Goal: Task Accomplishment & Management: Manage account settings

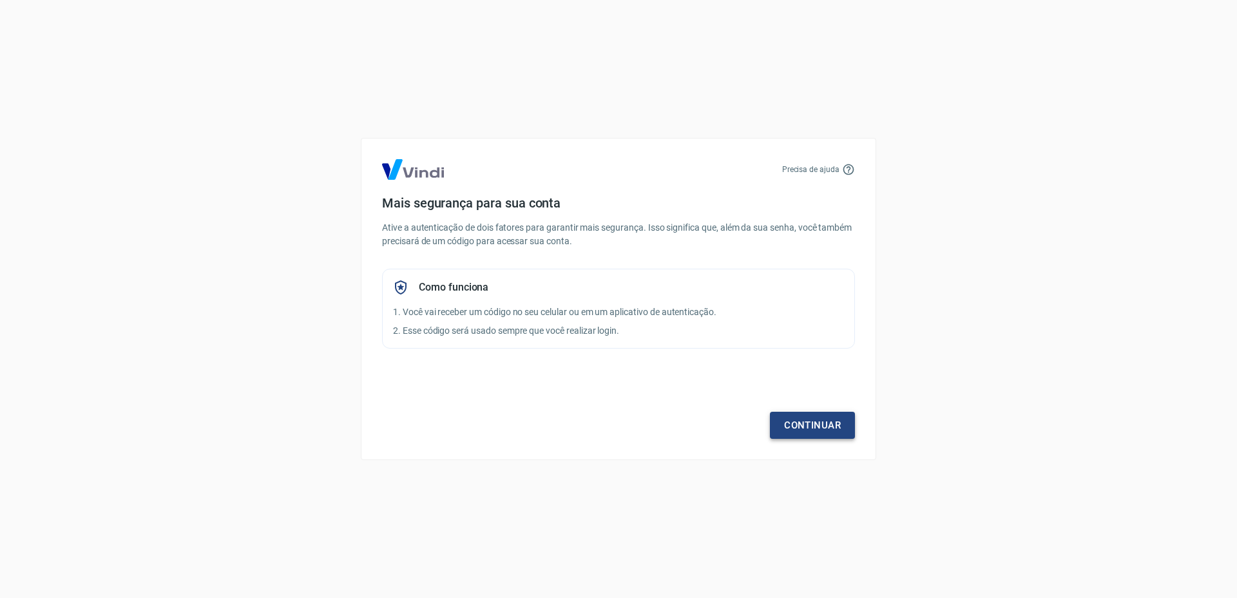
click at [818, 429] on link "Continuar" at bounding box center [812, 425] width 85 height 27
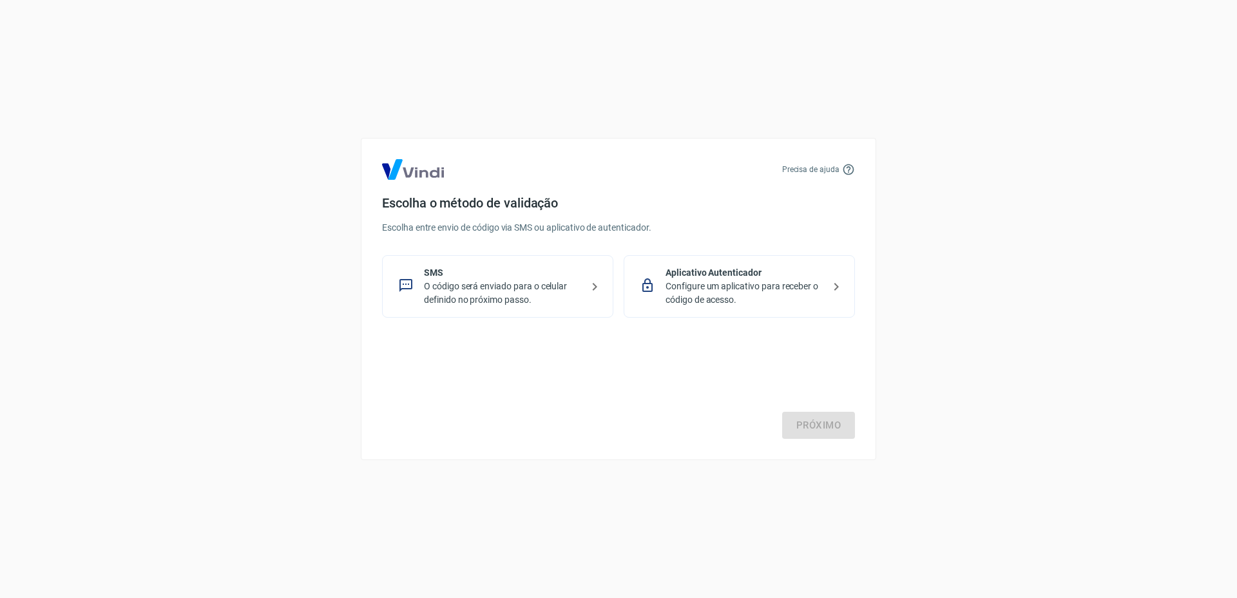
click at [466, 296] on p "O código será enviado para o celular definido no próximo passo." at bounding box center [503, 293] width 158 height 27
click at [829, 427] on link "Próximo" at bounding box center [818, 425] width 73 height 27
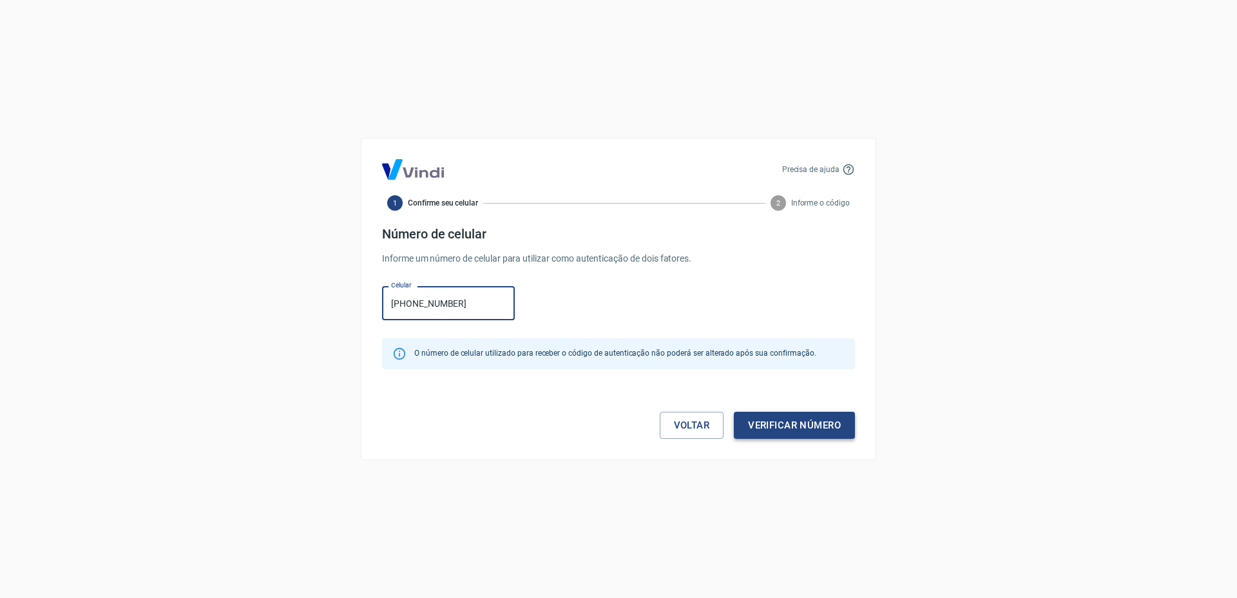
type input "[PHONE_NUMBER]"
click at [798, 417] on button "Verificar número" at bounding box center [794, 425] width 121 height 27
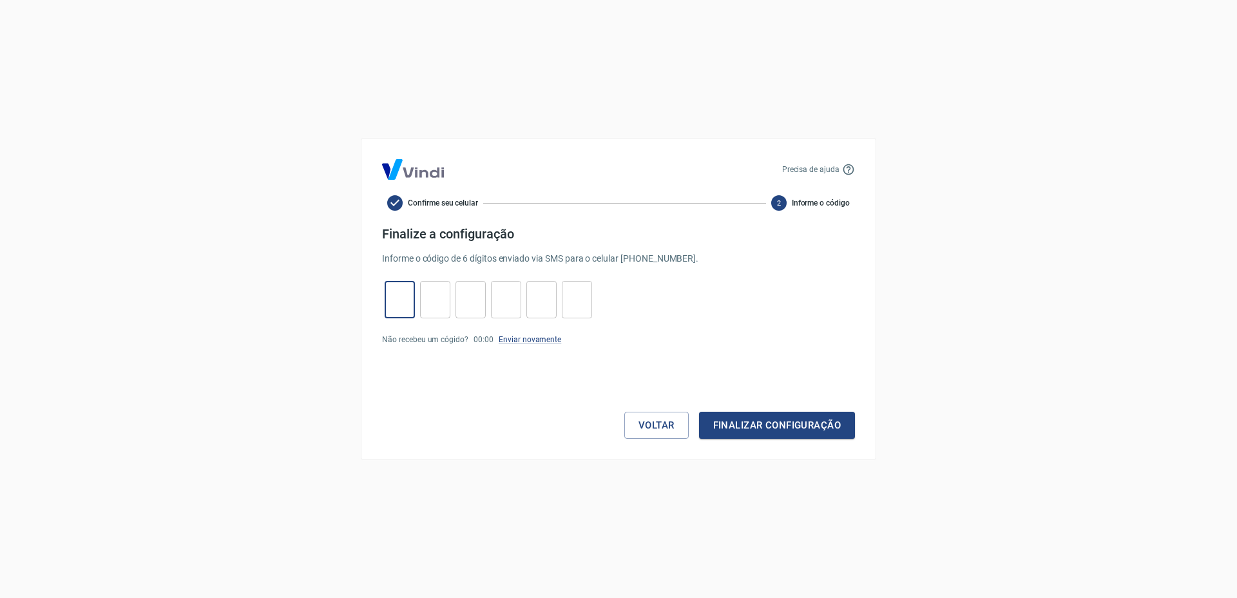
drag, startPoint x: 402, startPoint y: 293, endPoint x: 322, endPoint y: 320, distance: 84.4
click at [402, 293] on input "tel" at bounding box center [400, 300] width 30 height 28
paste input "7"
type input "7"
type input "9"
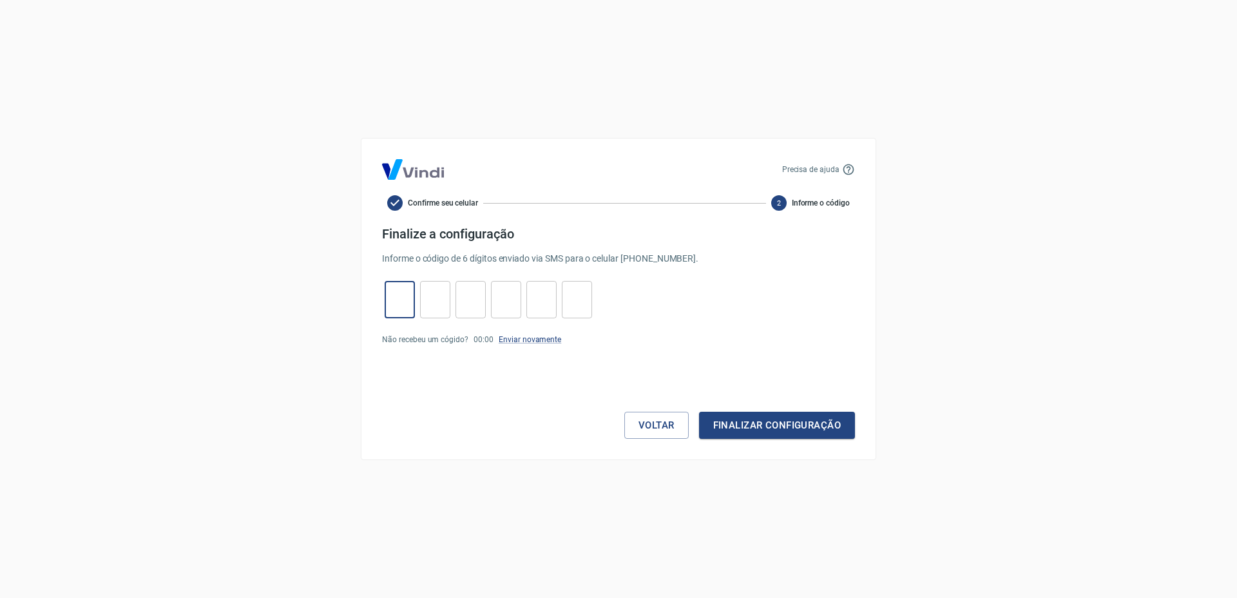
type input "7"
type input "1"
type input "4"
type input "7"
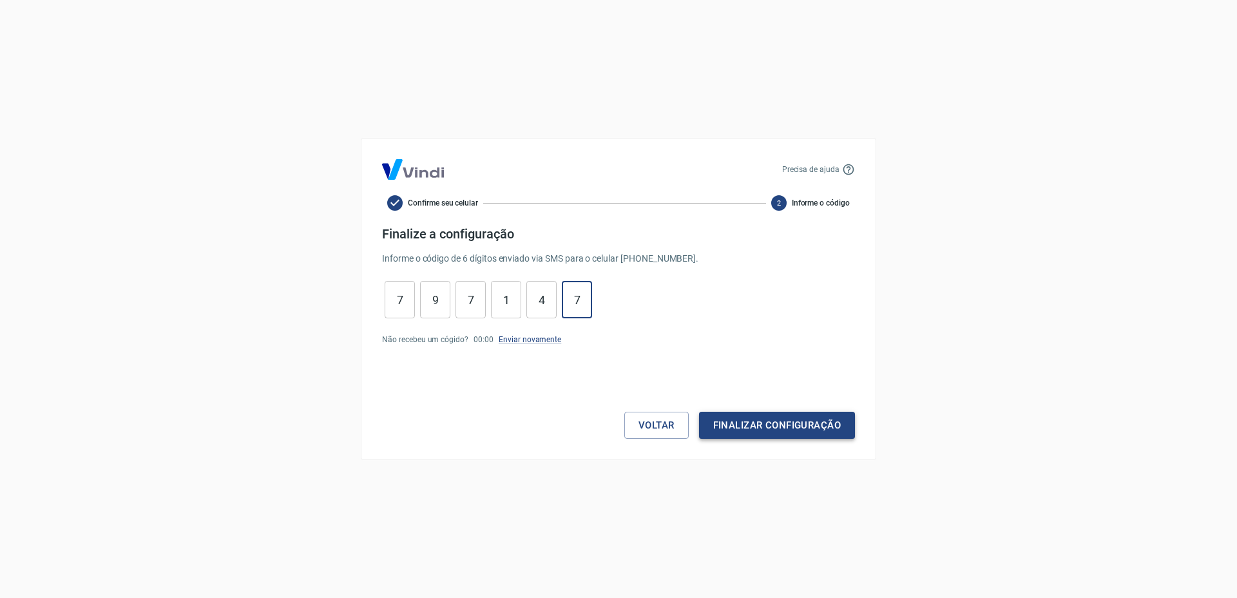
click at [746, 424] on button "Finalizar configuração" at bounding box center [777, 425] width 156 height 27
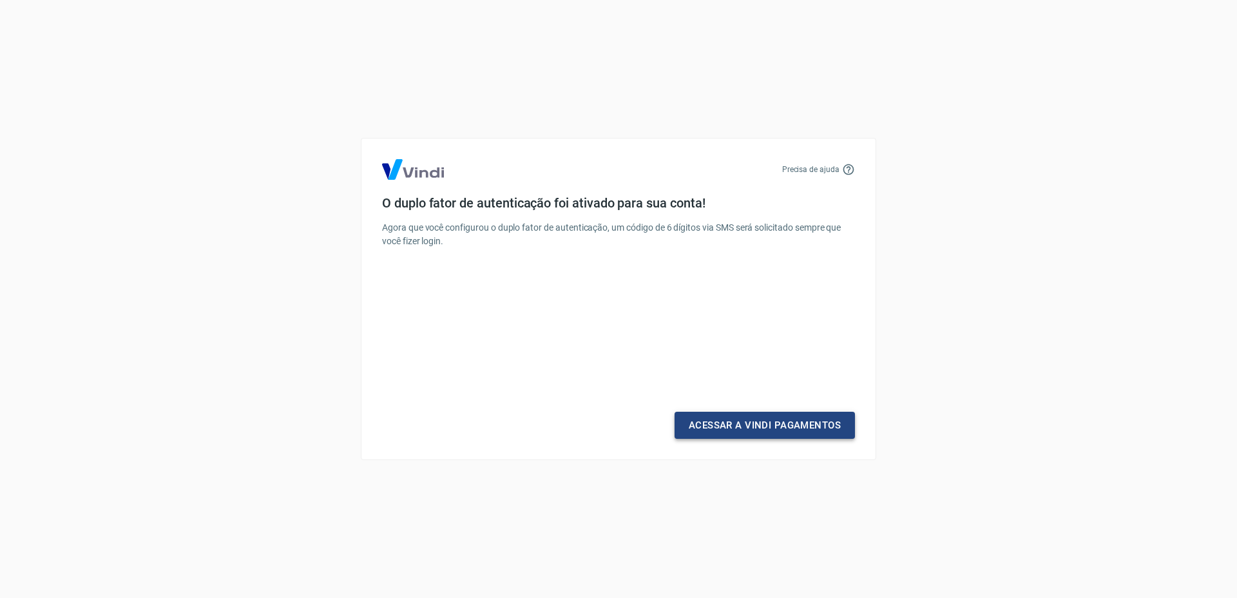
click at [764, 427] on link "Acessar a Vindi Pagamentos" at bounding box center [765, 425] width 180 height 27
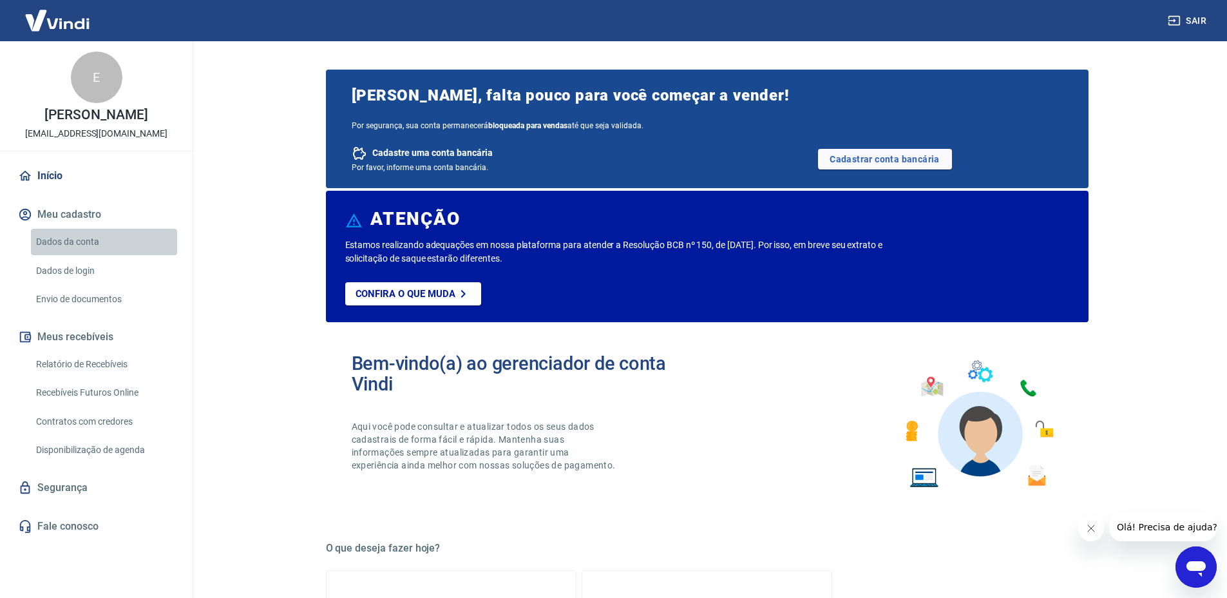
click at [89, 248] on link "Dados da conta" at bounding box center [104, 242] width 146 height 26
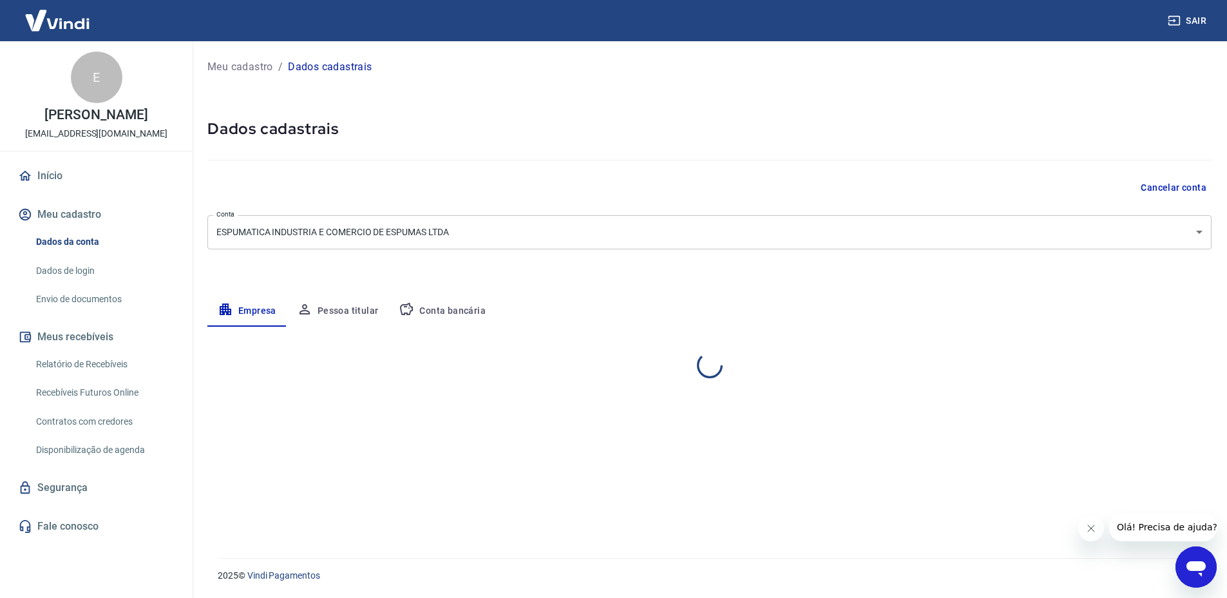
select select "SP"
select select "business"
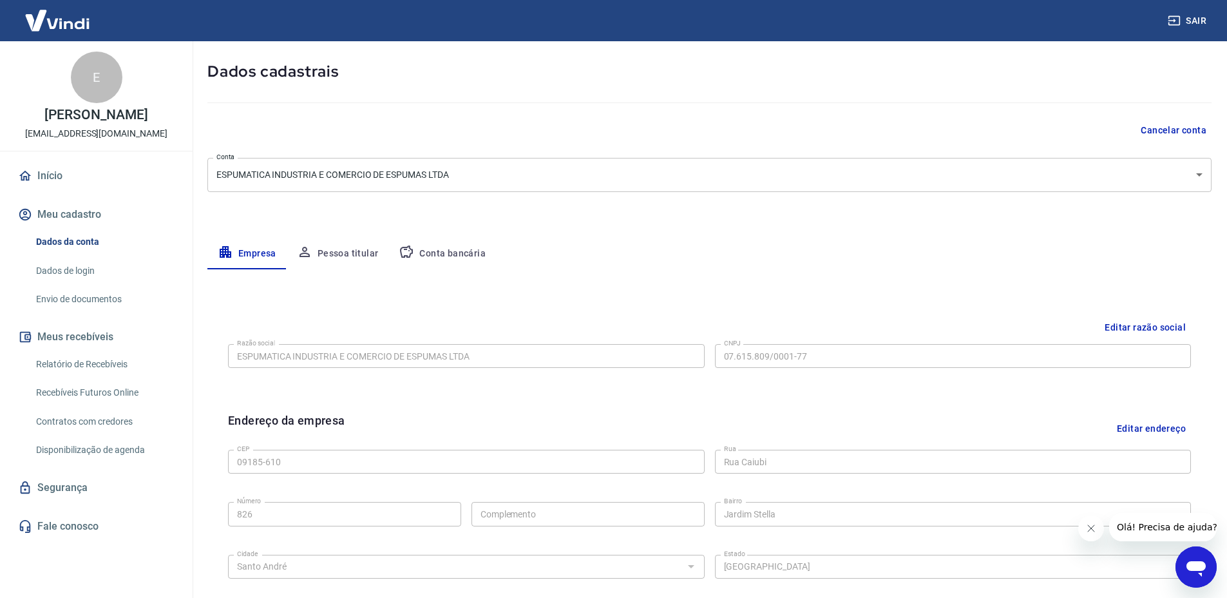
scroll to position [74, 0]
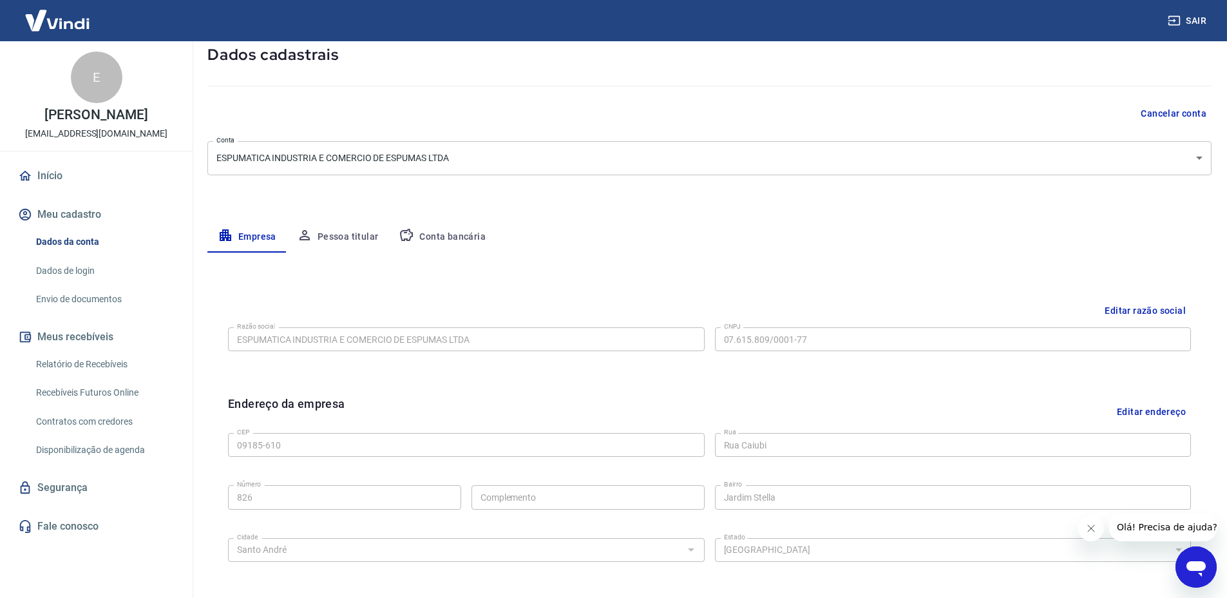
click at [452, 143] on body "Sair E [PERSON_NAME] [EMAIL_ADDRESS][DOMAIN_NAME] Início Meu cadastro Dados da …" at bounding box center [613, 225] width 1227 height 598
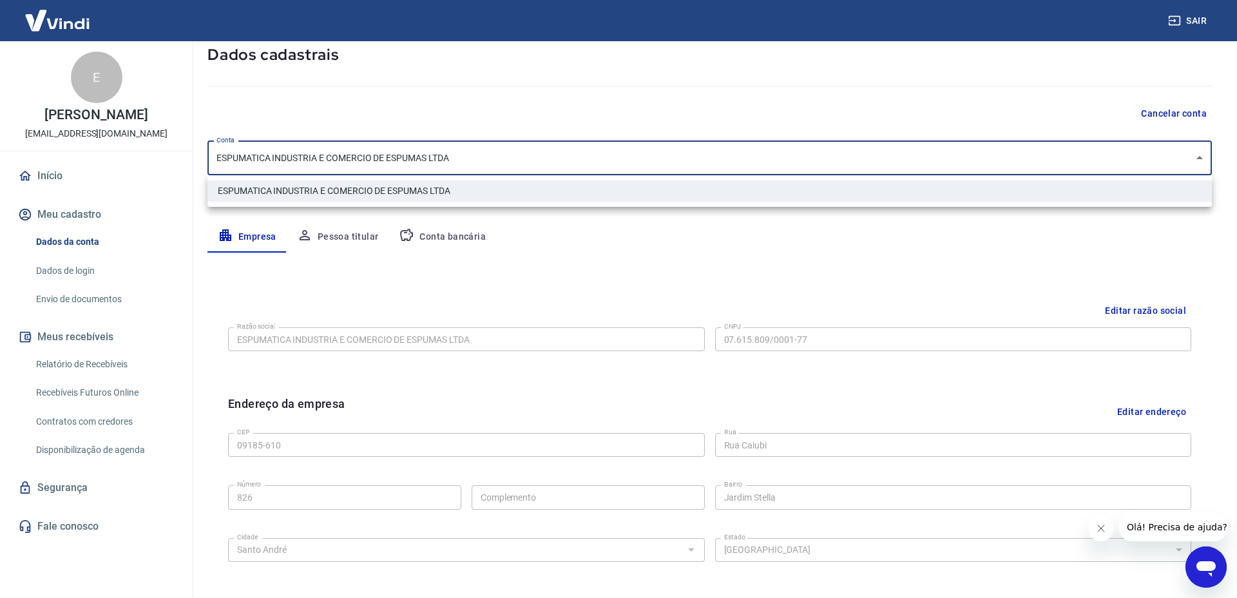
click at [581, 299] on div at bounding box center [618, 299] width 1237 height 598
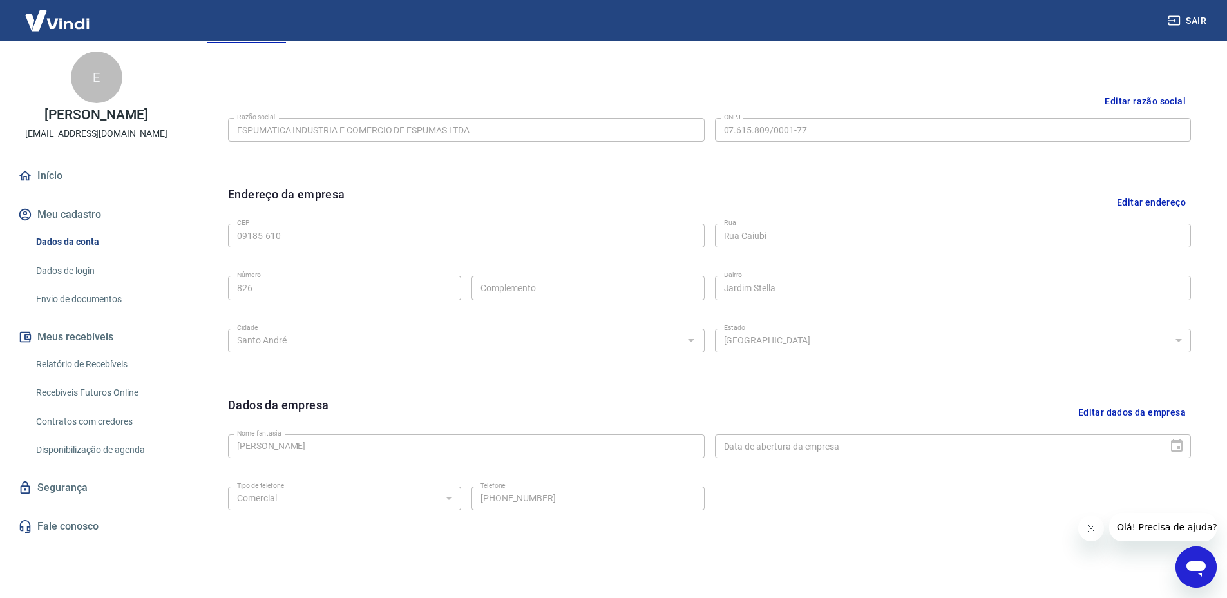
scroll to position [65, 0]
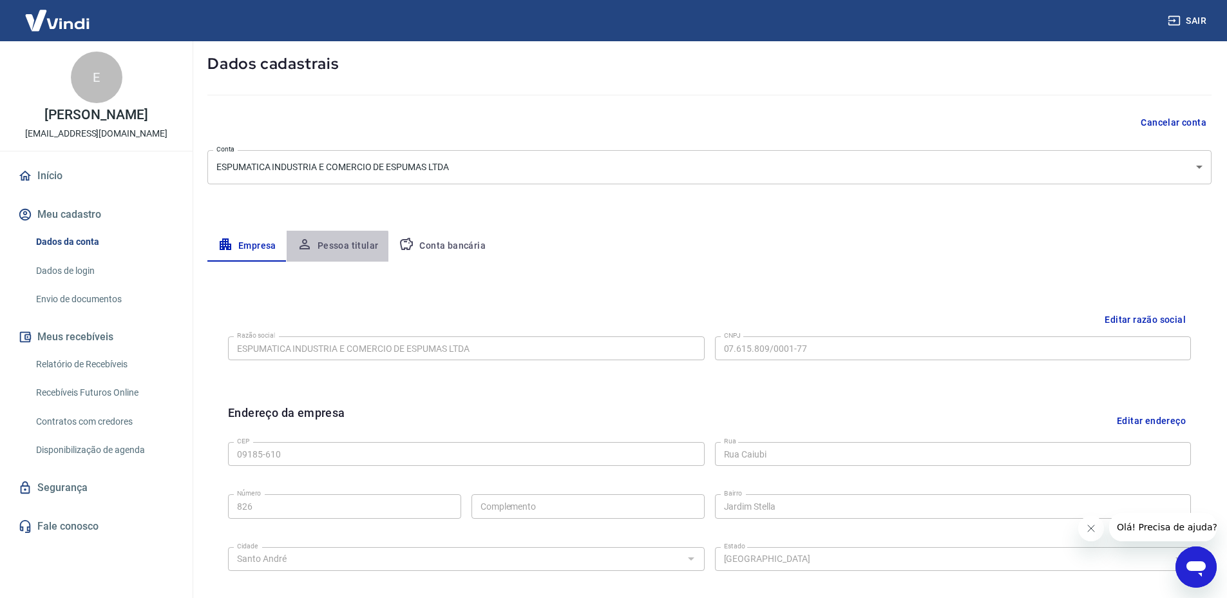
click at [327, 250] on button "Pessoa titular" at bounding box center [338, 246] width 102 height 31
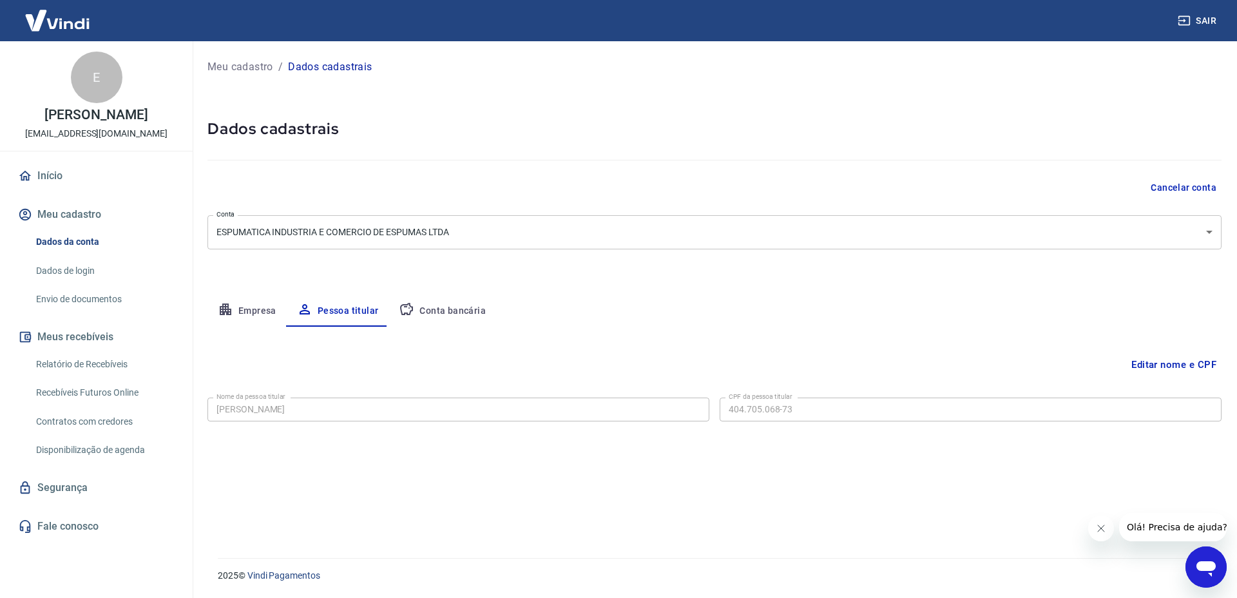
click at [453, 316] on button "Conta bancária" at bounding box center [443, 311] width 108 height 31
click at [235, 314] on button "Empresa" at bounding box center [246, 311] width 79 height 31
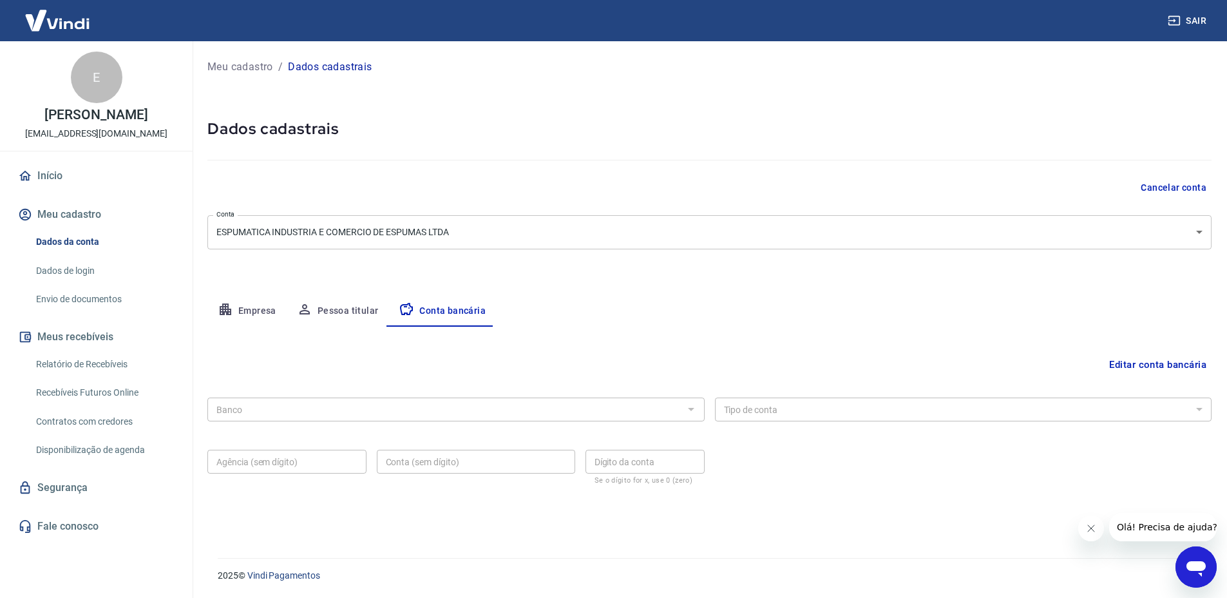
select select "SP"
select select "business"
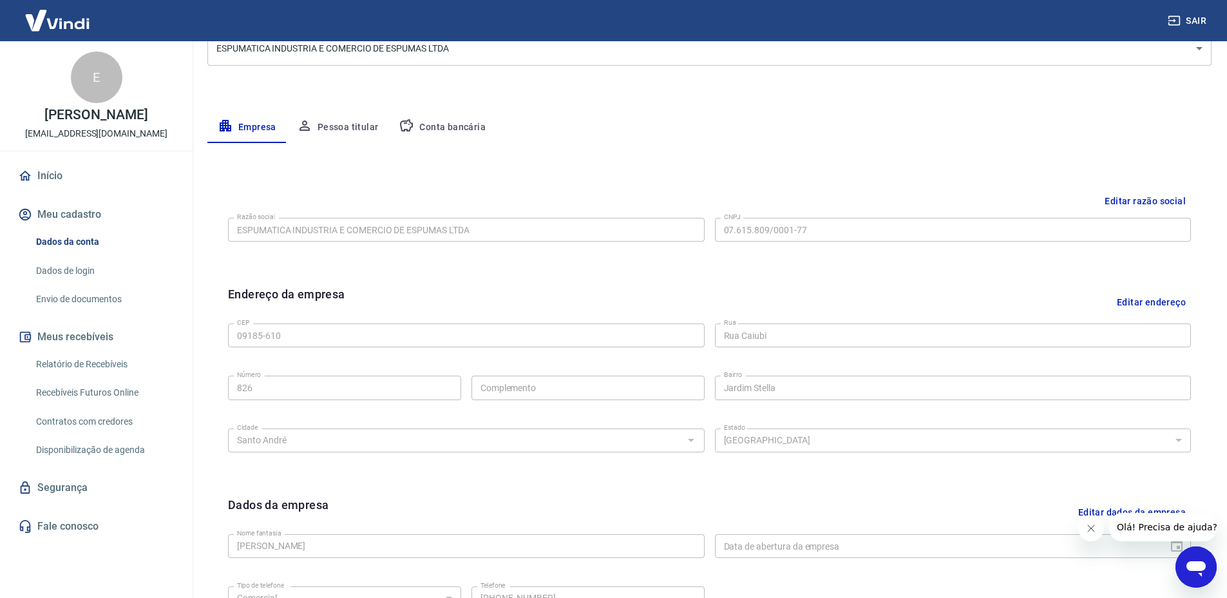
scroll to position [331, 0]
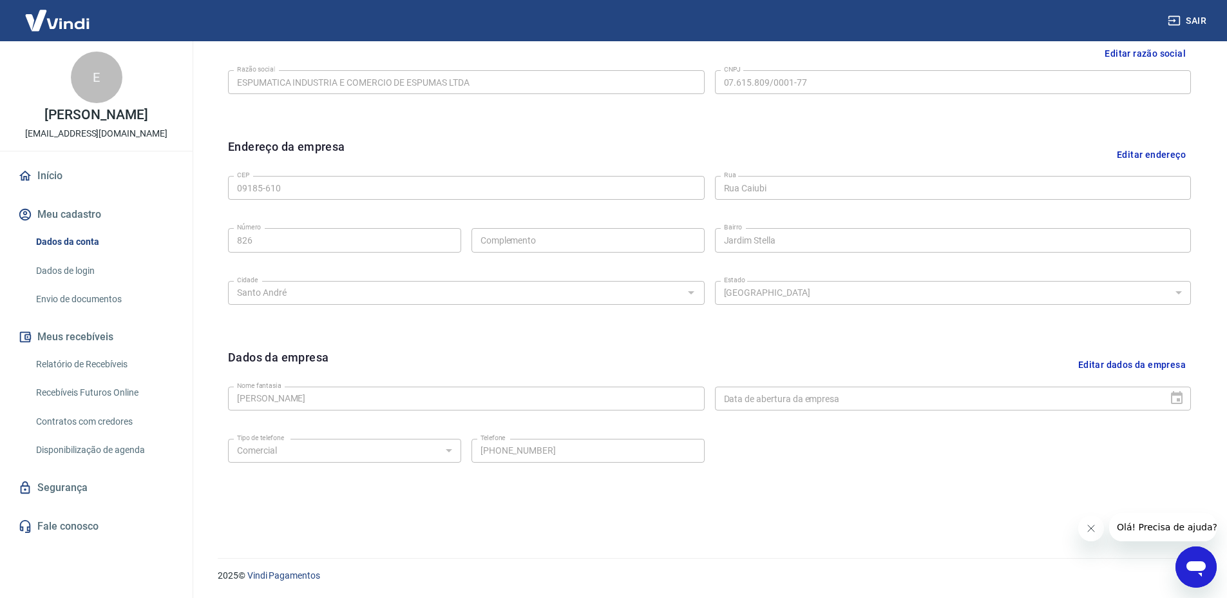
click at [84, 268] on link "Dados de login" at bounding box center [104, 271] width 146 height 26
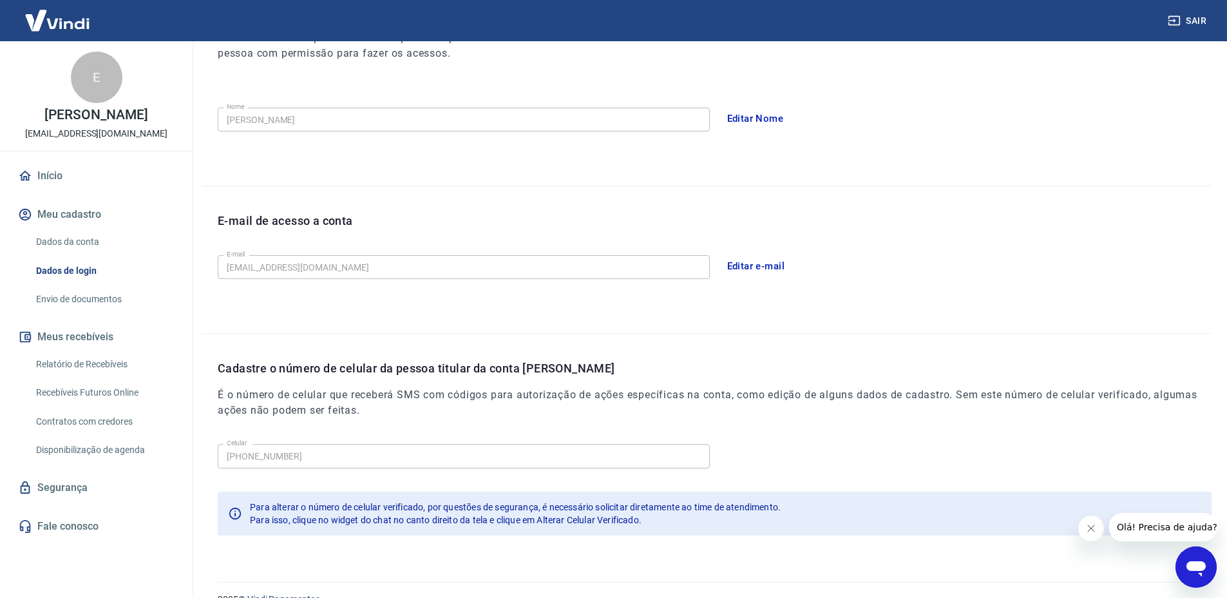
scroll to position [195, 0]
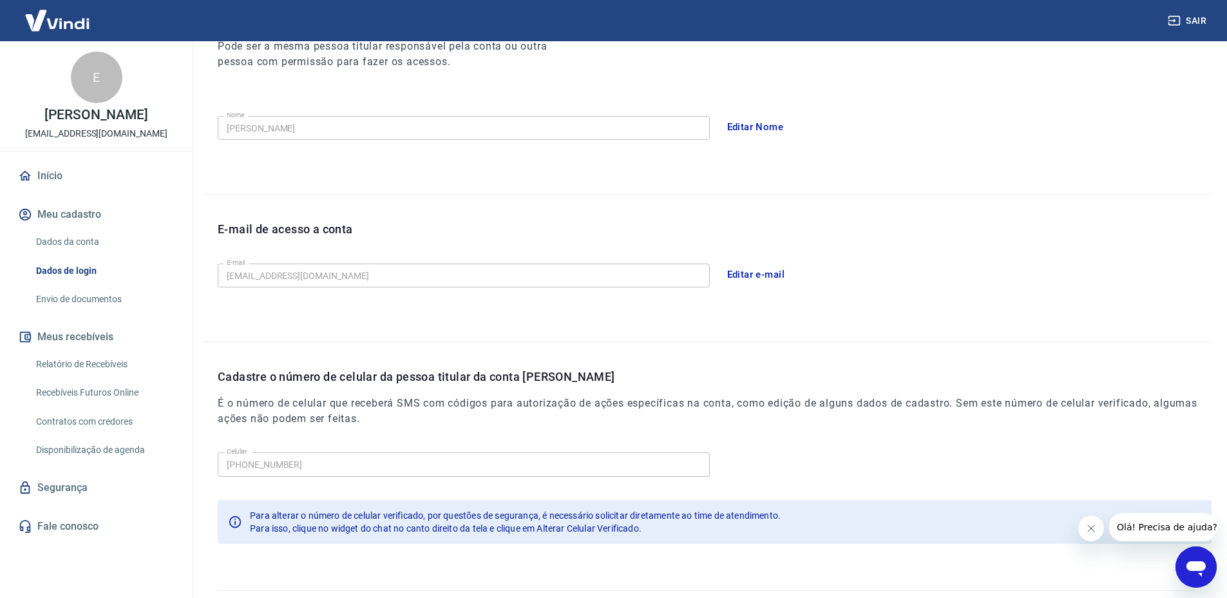
click at [713, 272] on div "E-mail [EMAIL_ADDRESS][DOMAIN_NAME] E-mail Editar e-mail" at bounding box center [715, 274] width 994 height 32
click at [744, 273] on button "Editar e-mail" at bounding box center [756, 274] width 72 height 27
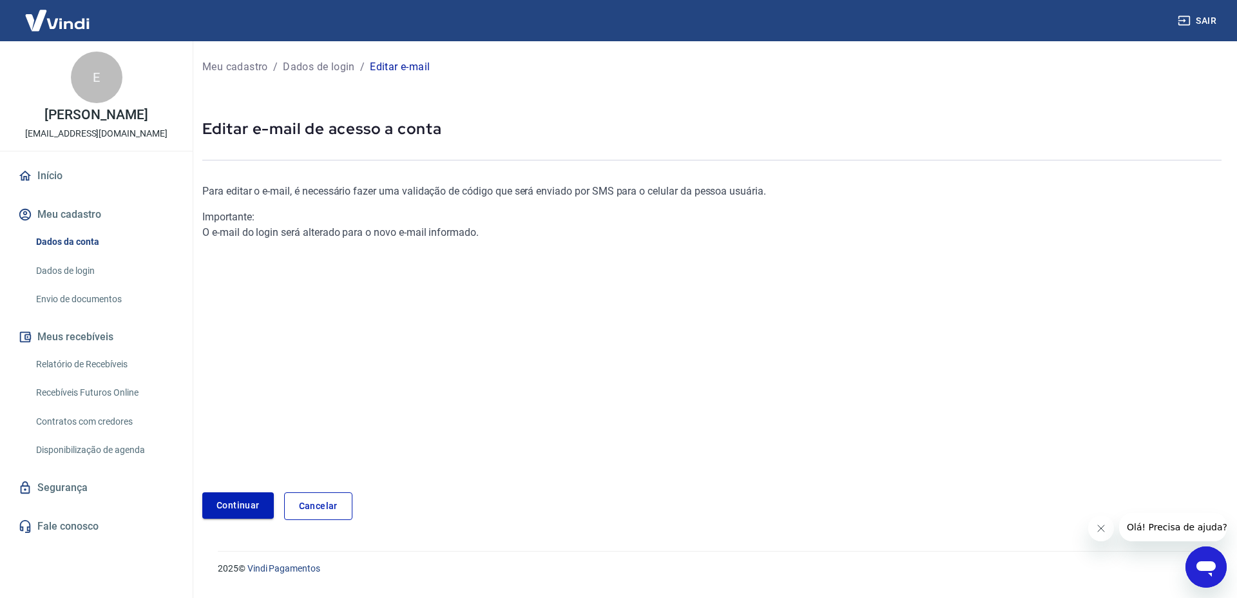
click at [233, 510] on link "Continuar" at bounding box center [238, 505] width 72 height 26
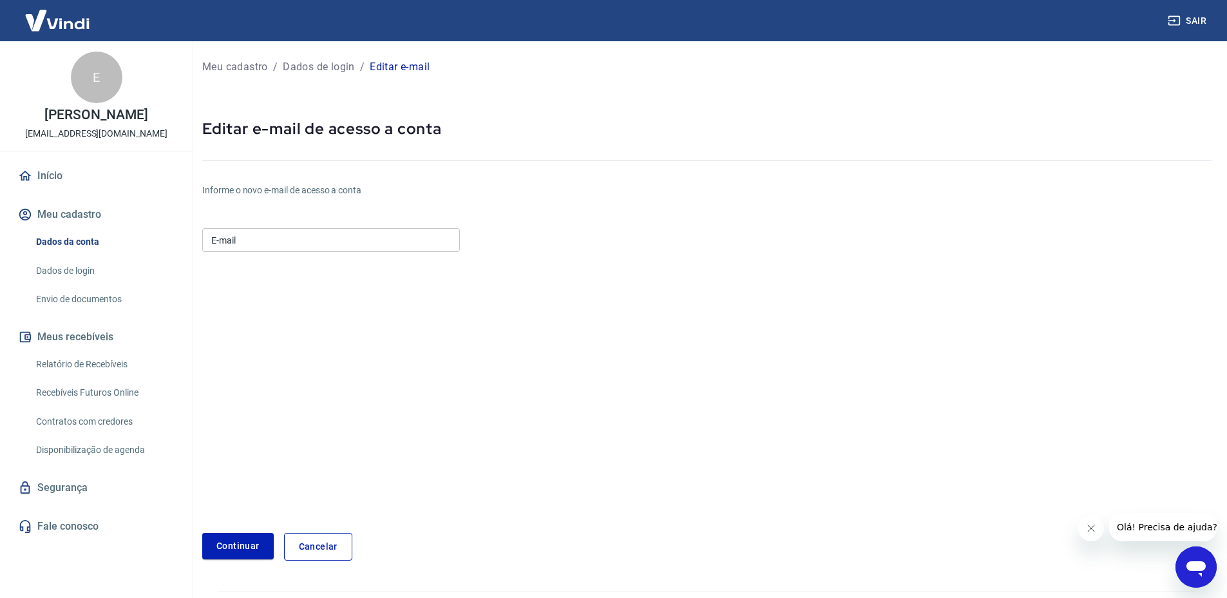
click at [259, 253] on div "E-mail E-mail" at bounding box center [331, 239] width 258 height 32
click at [267, 241] on input "E-mail" at bounding box center [331, 240] width 258 height 24
paste input "[EMAIL_ADDRESS][DOMAIN_NAME]"
type input "[EMAIL_ADDRESS][DOMAIN_NAME]"
click at [238, 540] on button "Continuar" at bounding box center [238, 546] width 72 height 26
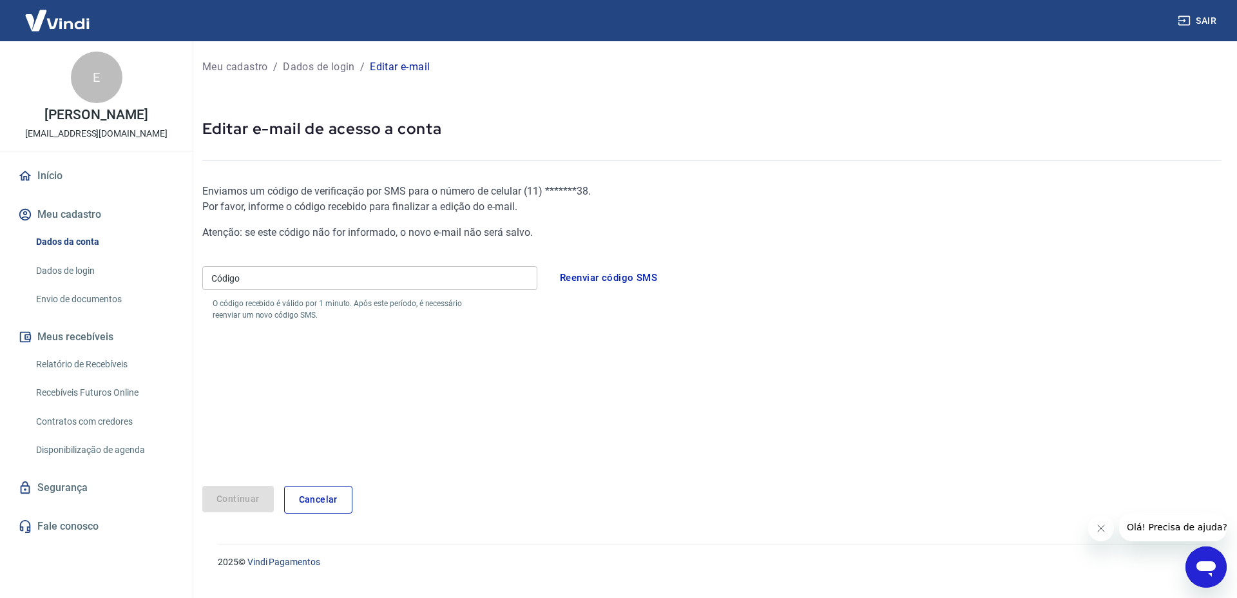
click at [305, 281] on input "Código" at bounding box center [369, 278] width 335 height 24
paste input "128949"
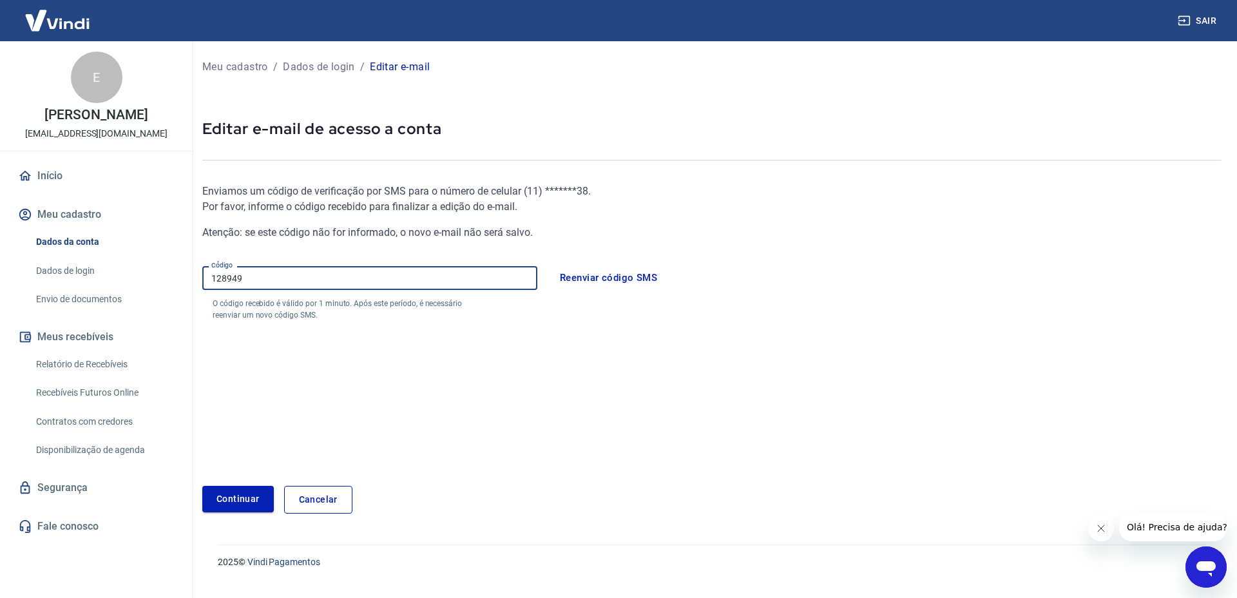
type input "128949"
click at [222, 499] on button "Continuar" at bounding box center [238, 499] width 72 height 26
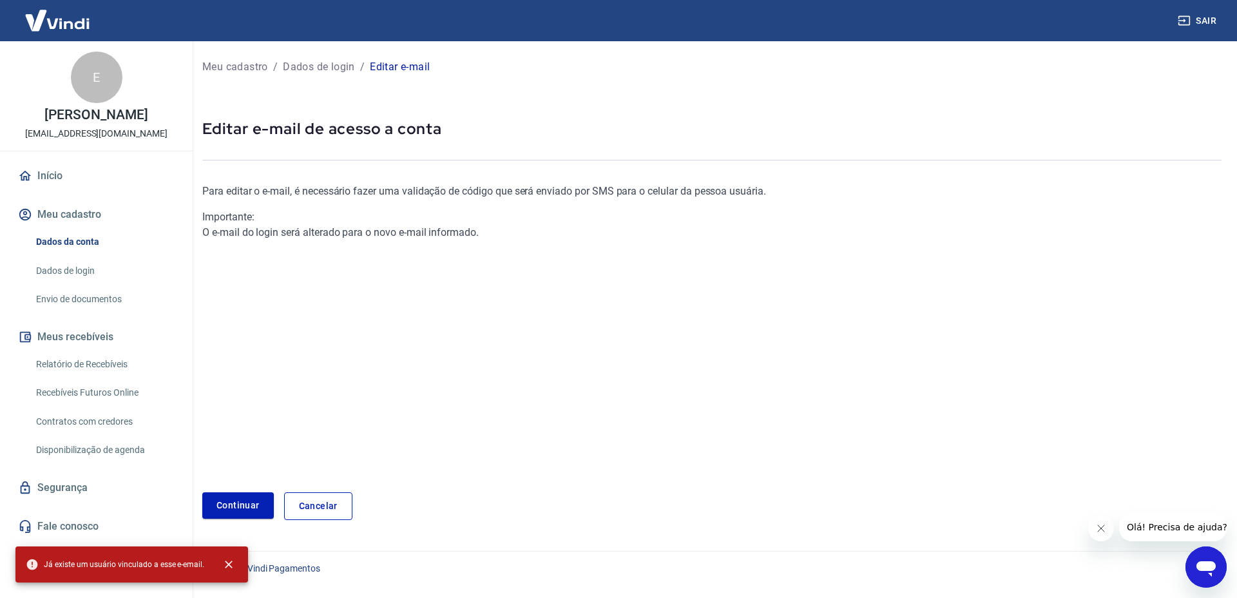
click at [362, 506] on div "Continuar Cancelar" at bounding box center [711, 506] width 1019 height 28
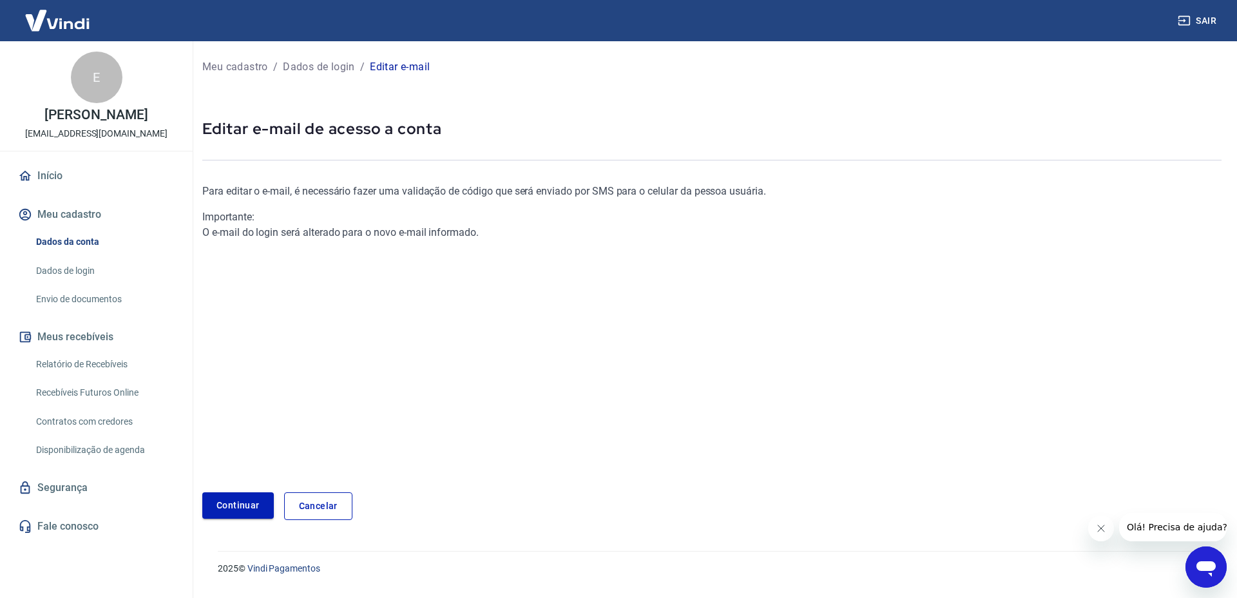
click at [225, 506] on link "Continuar" at bounding box center [238, 505] width 72 height 26
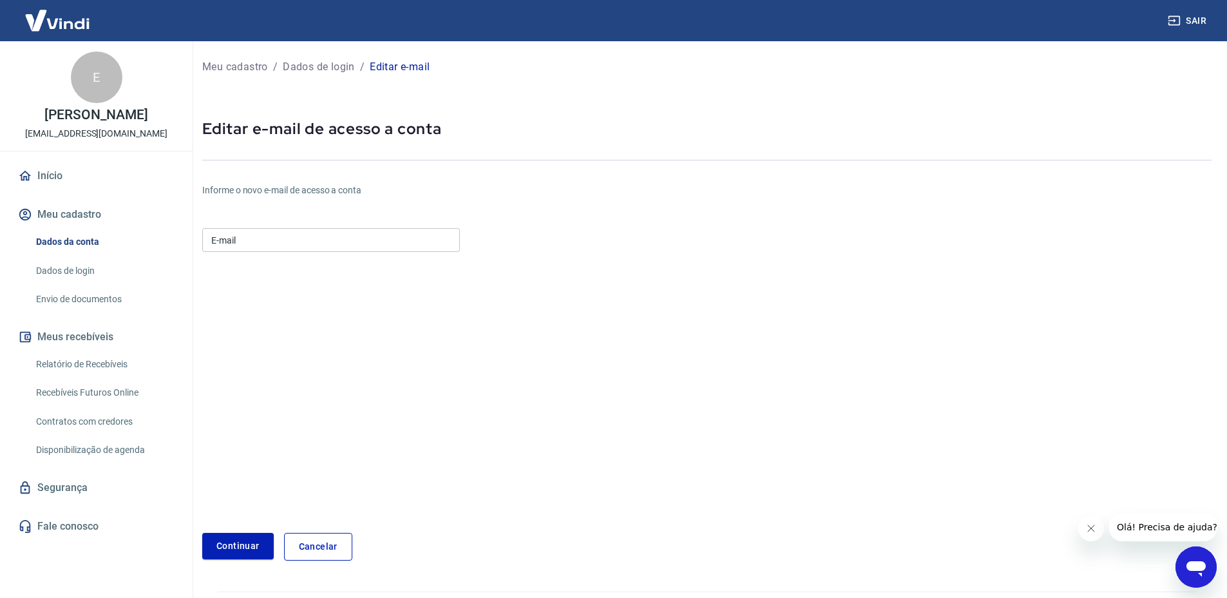
click at [315, 549] on link "Cancelar" at bounding box center [318, 547] width 68 height 28
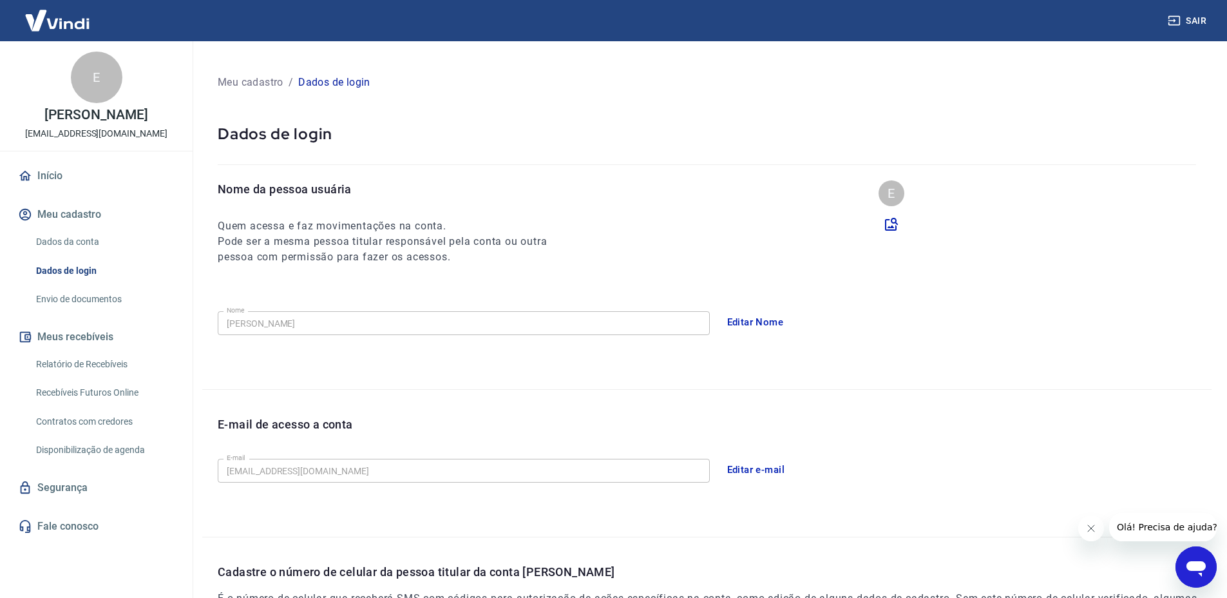
click at [360, 390] on div "E-mail de acesso a conta E-mail [EMAIL_ADDRESS][DOMAIN_NAME] E-mail Editar e-ma…" at bounding box center [707, 463] width 1010 height 147
click at [783, 471] on button "Editar e-mail" at bounding box center [756, 469] width 72 height 27
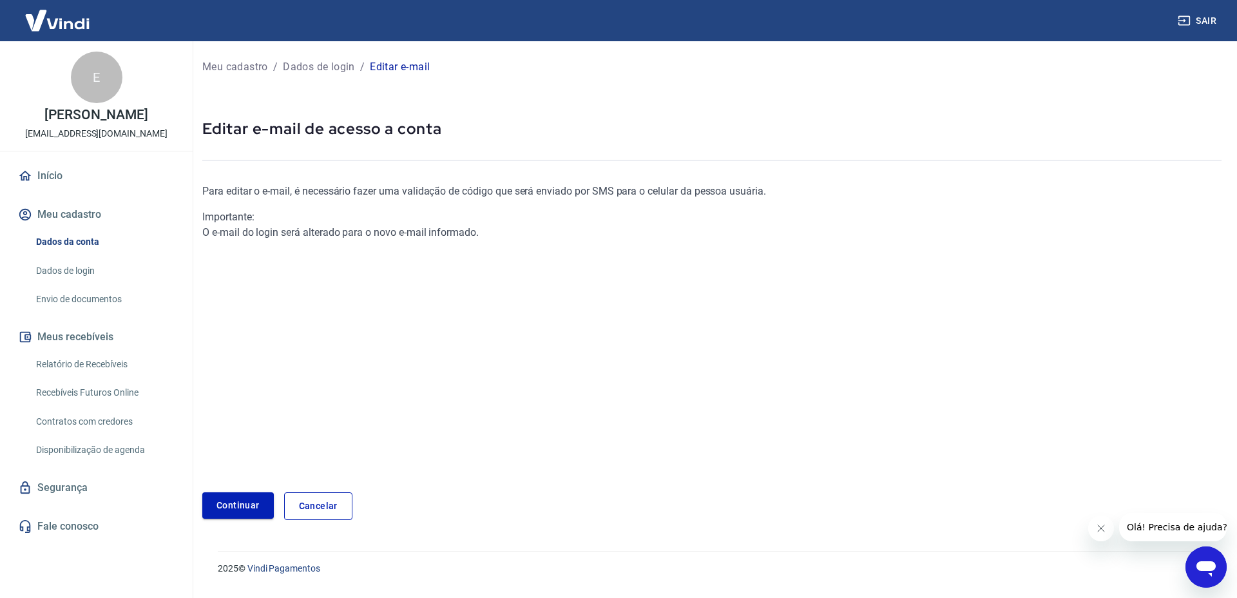
click at [236, 514] on link "Continuar" at bounding box center [238, 505] width 72 height 26
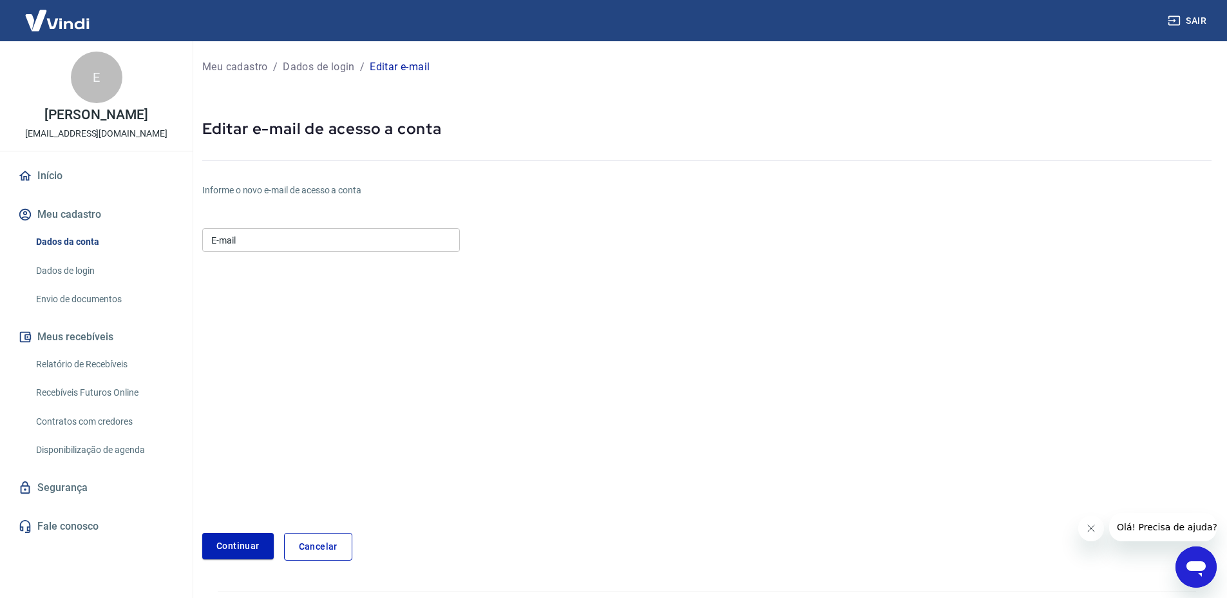
click at [272, 256] on form "E-mail E-mail Continuar Cancelar" at bounding box center [538, 392] width 673 height 338
click at [274, 244] on input "E-mail" at bounding box center [331, 240] width 258 height 24
paste input "vendasespumatica@gmail.com"
type input "vendasespumatica@gmail.com"
click at [235, 543] on button "Continuar" at bounding box center [238, 546] width 72 height 26
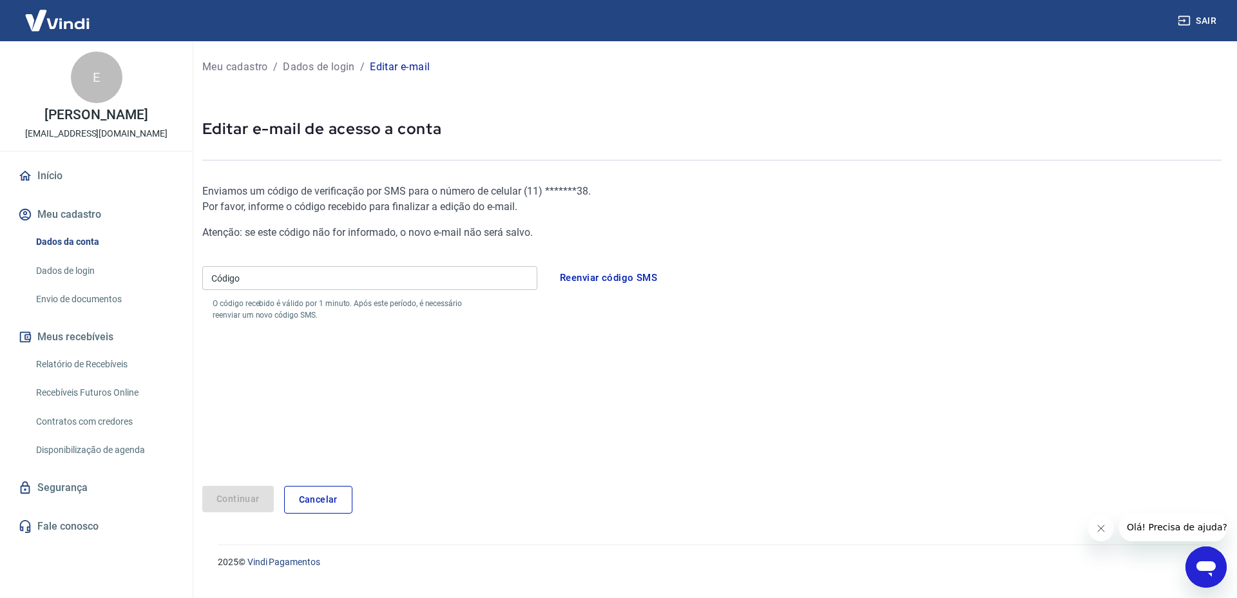
click at [372, 276] on input "Código" at bounding box center [369, 278] width 335 height 24
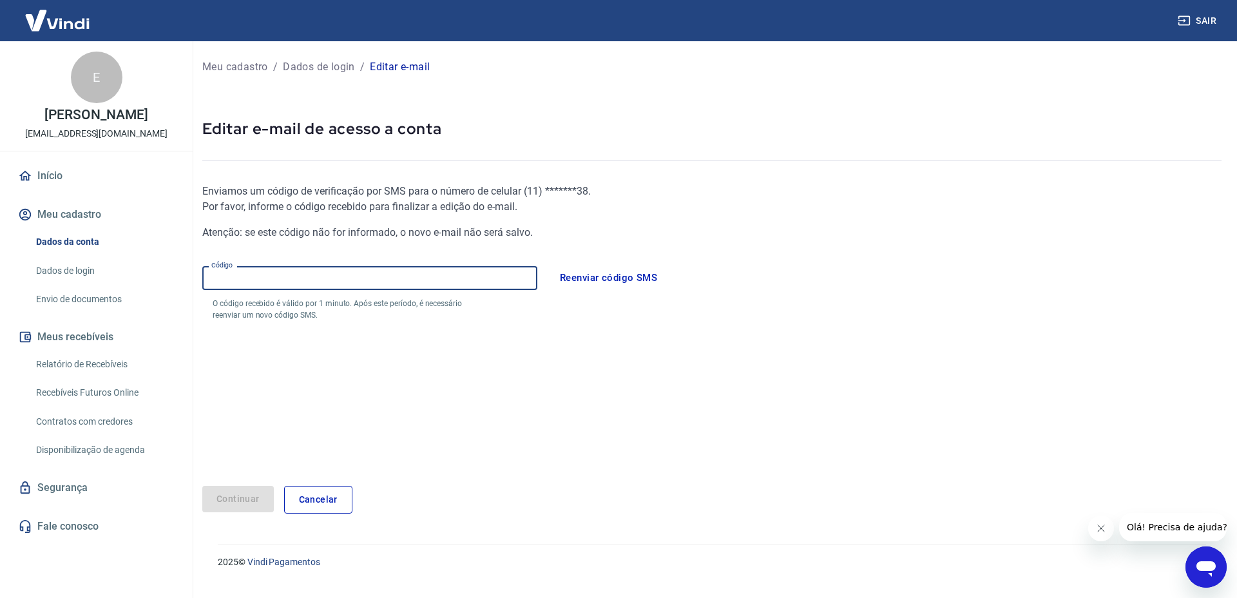
paste input "236585"
type input "236585"
click at [231, 495] on button "Continuar" at bounding box center [238, 499] width 72 height 26
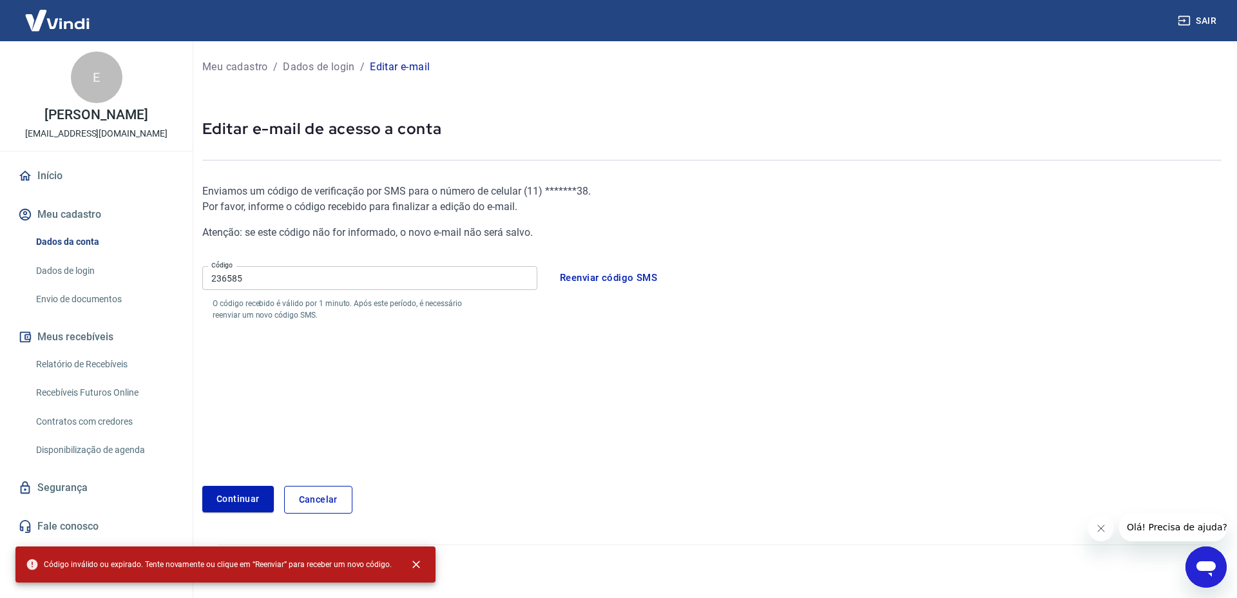
click at [612, 278] on button "Reenviar código SMS" at bounding box center [608, 277] width 111 height 27
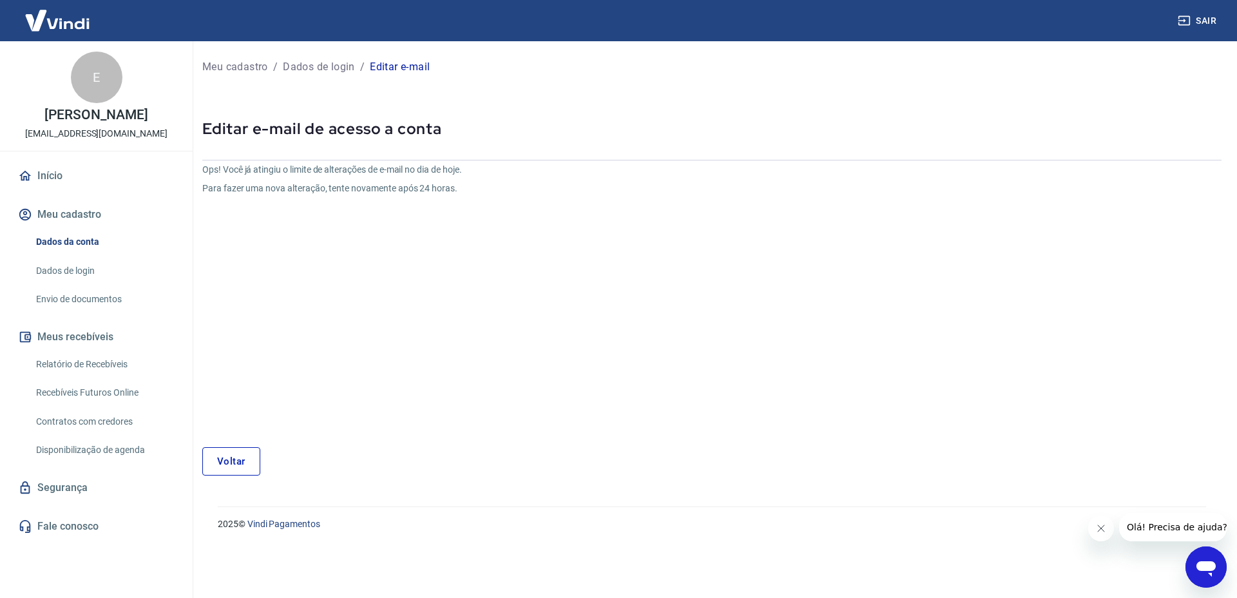
click at [321, 368] on div "Ops! Você já atingiu o limite de alterações de e-mail no dia de hoje. Para faze…" at bounding box center [542, 295] width 680 height 264
click at [238, 465] on link "Voltar" at bounding box center [231, 461] width 58 height 28
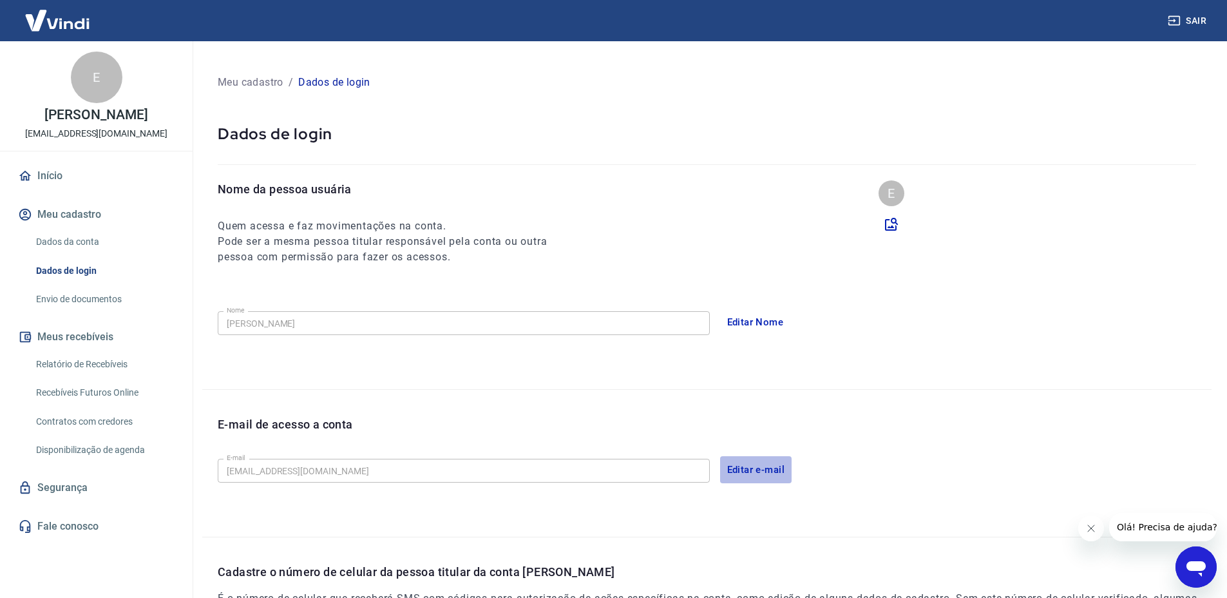
click at [760, 467] on button "Editar e-mail" at bounding box center [756, 469] width 72 height 27
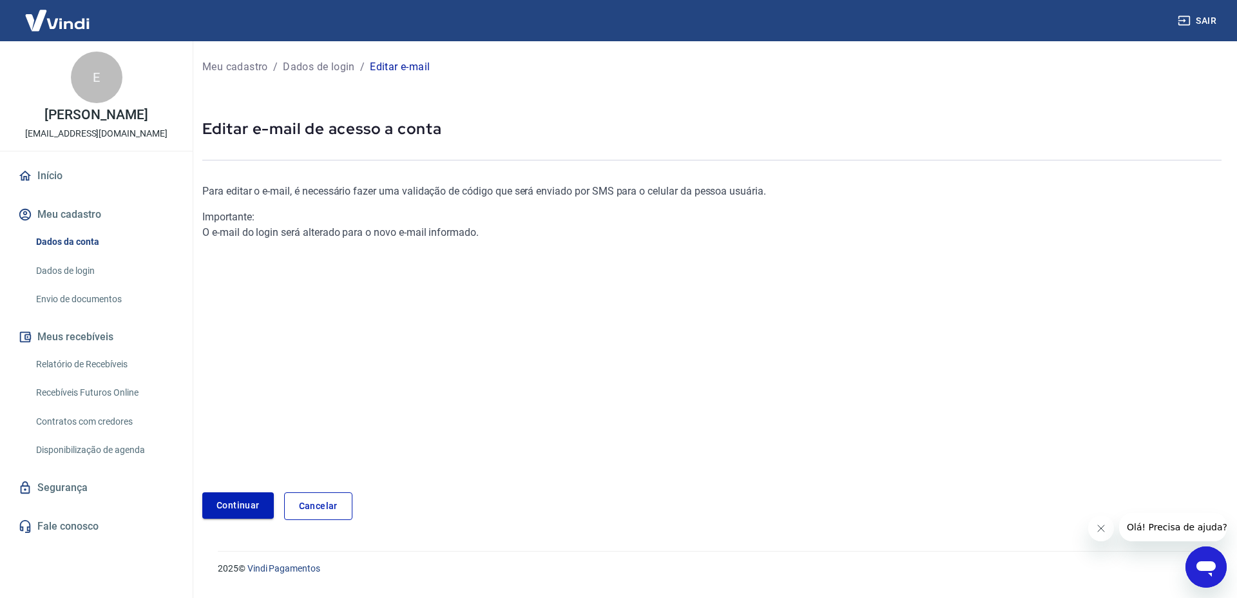
click at [238, 498] on link "Continuar" at bounding box center [238, 505] width 72 height 26
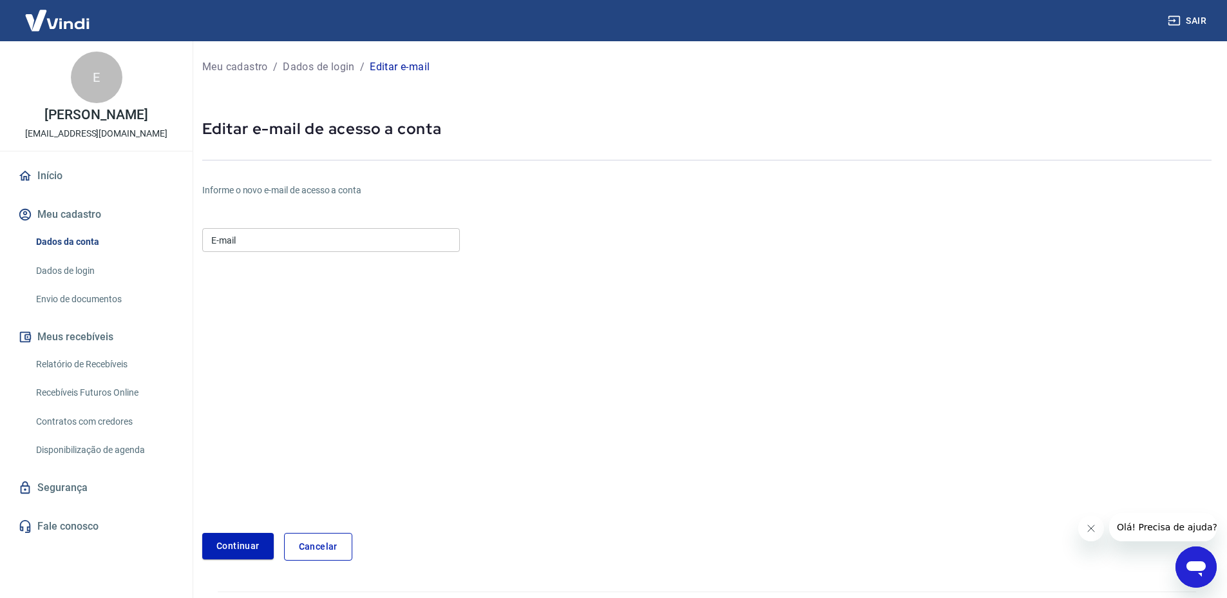
click at [221, 252] on div "E-mail E-mail" at bounding box center [331, 239] width 258 height 32
click at [253, 239] on input "E-mail" at bounding box center [331, 240] width 258 height 24
paste input "vendasespumatica@gmail.com"
type input "vendasespumatica@gmail.com"
click at [227, 546] on button "Continuar" at bounding box center [238, 546] width 72 height 26
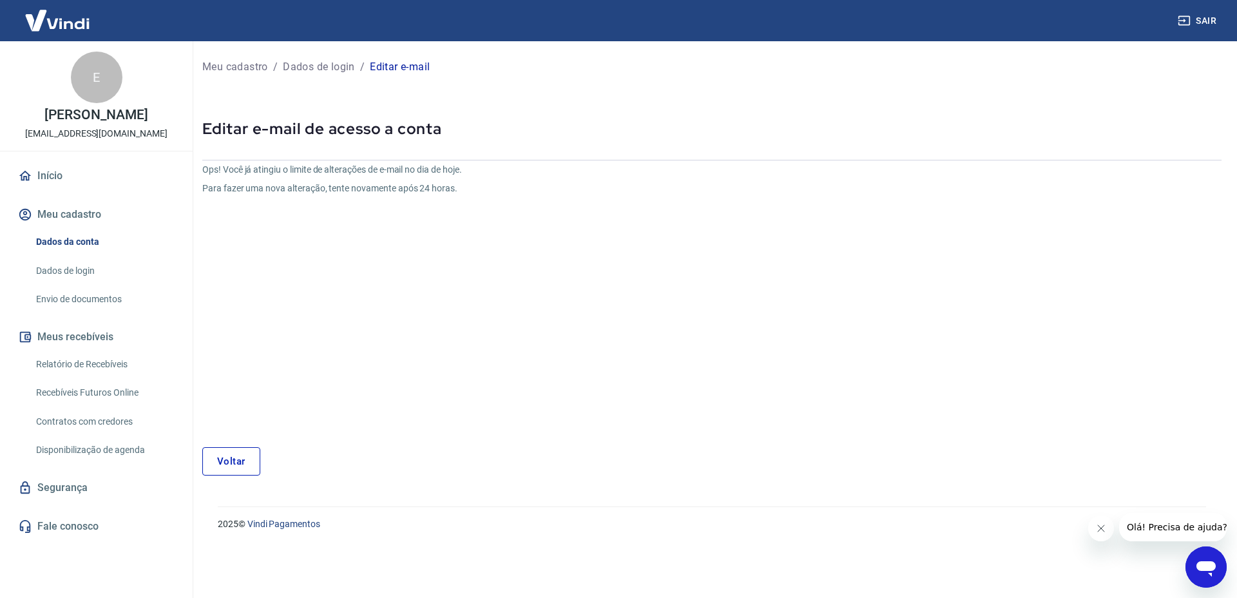
click at [1185, 560] on main "Meu cadastro / Dados de login / Editar e-mail Editar e-mail de acesso a conta O…" at bounding box center [712, 319] width 1050 height 557
click at [1207, 562] on icon "Abrir janela de mensagens" at bounding box center [1205, 568] width 19 height 15
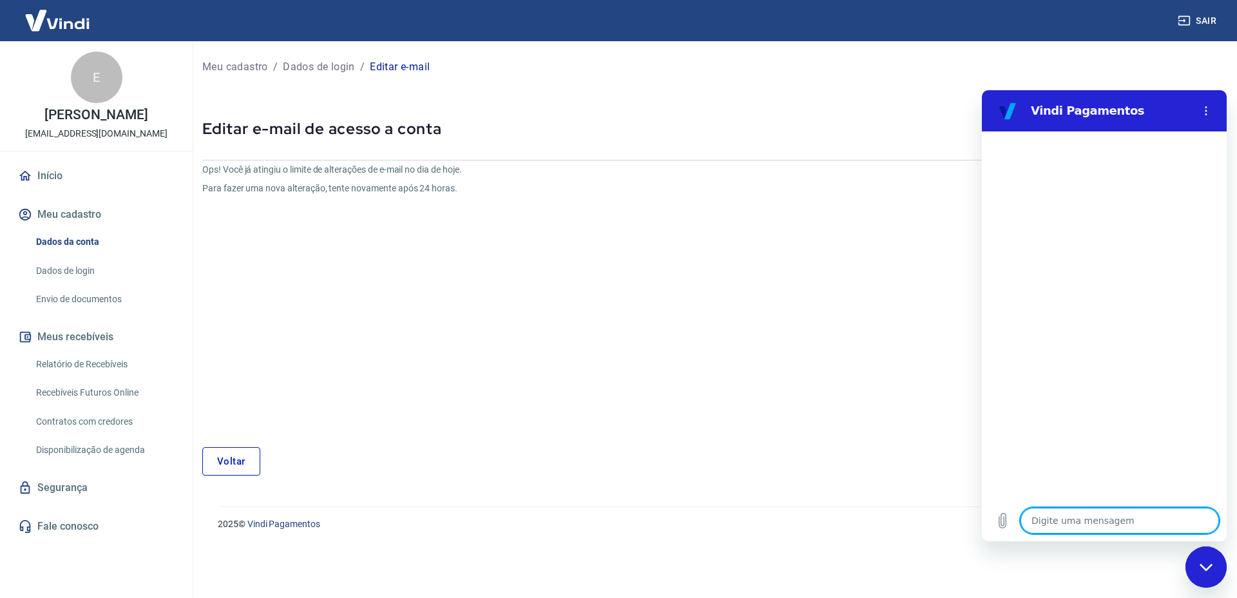
click at [115, 131] on p "[EMAIL_ADDRESS][DOMAIN_NAME]" at bounding box center [96, 134] width 142 height 14
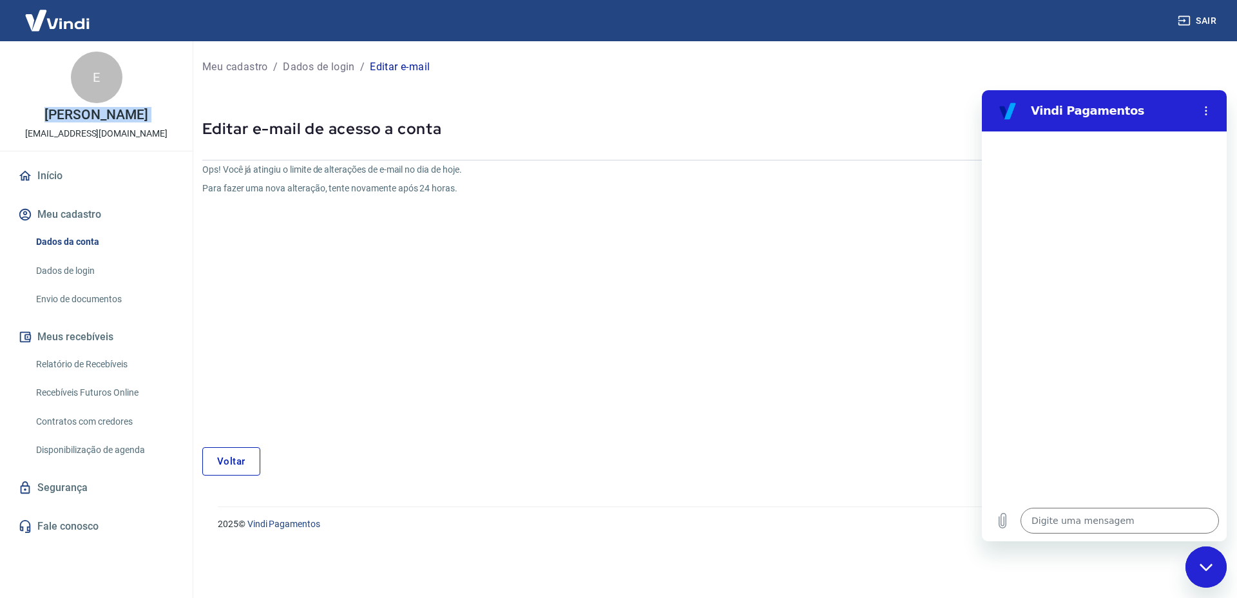
click at [115, 131] on p "[EMAIL_ADDRESS][DOMAIN_NAME]" at bounding box center [96, 134] width 142 height 14
copy div "E Eduardo Ximenes Dobes"
click at [106, 283] on div "Dados da conta Dados de login Envio de documentos" at bounding box center [96, 271] width 162 height 84
click at [108, 303] on link "Envio de documentos" at bounding box center [104, 299] width 146 height 26
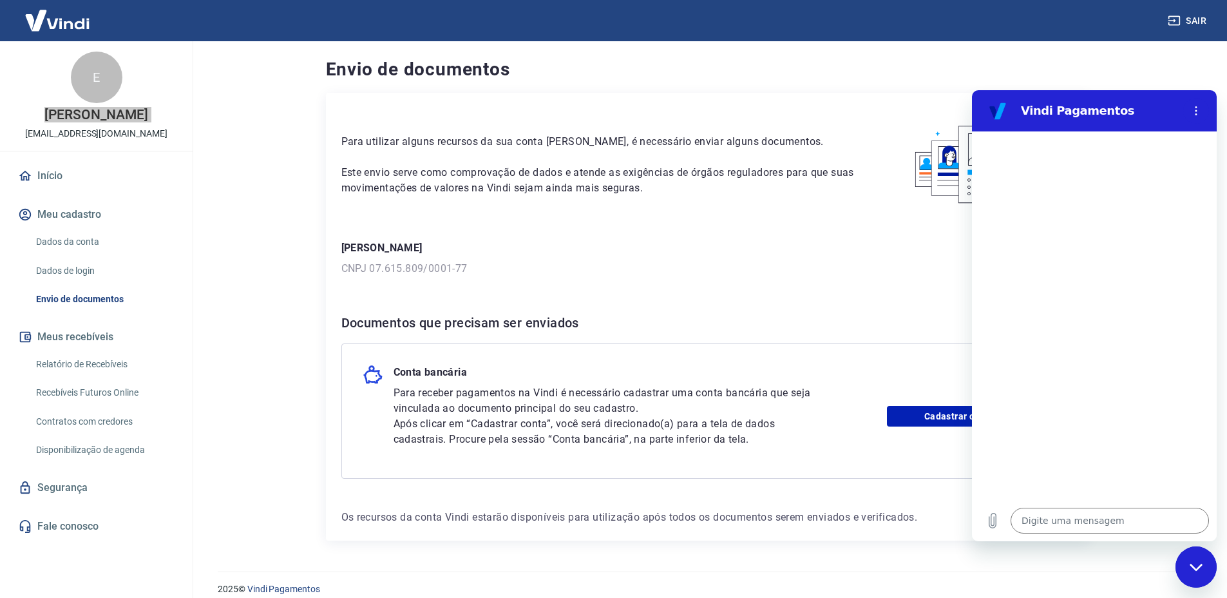
click at [1198, 575] on div "Fechar janela de mensagens" at bounding box center [1196, 567] width 39 height 39
type textarea "x"
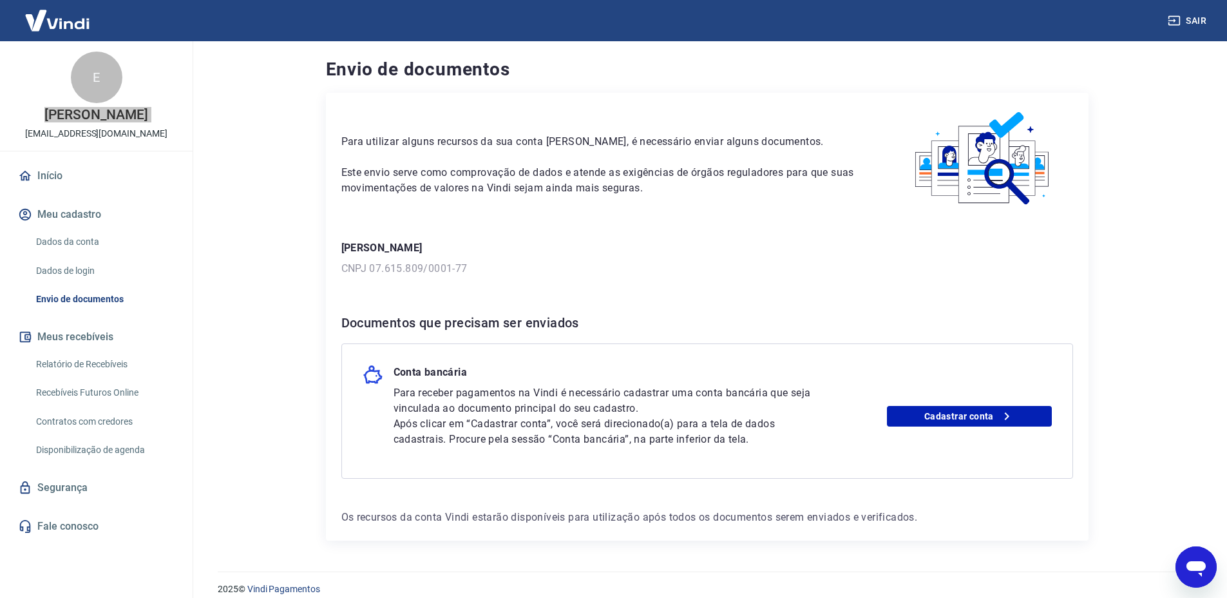
scroll to position [14, 0]
